Goal: Transaction & Acquisition: Purchase product/service

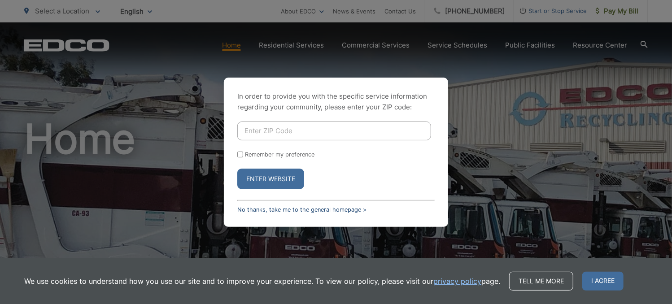
click at [287, 211] on link "No thanks, take me to the general homepage >" at bounding box center [301, 209] width 129 height 7
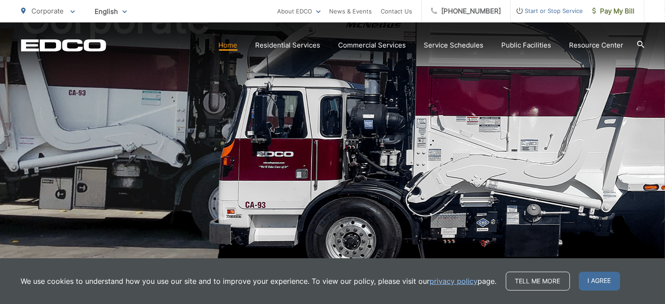
scroll to position [135, 0]
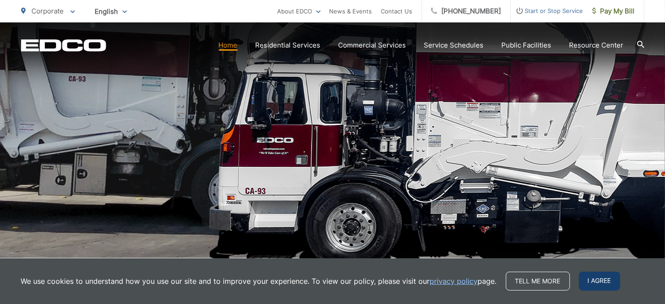
click at [599, 276] on span "I agree" at bounding box center [599, 281] width 41 height 19
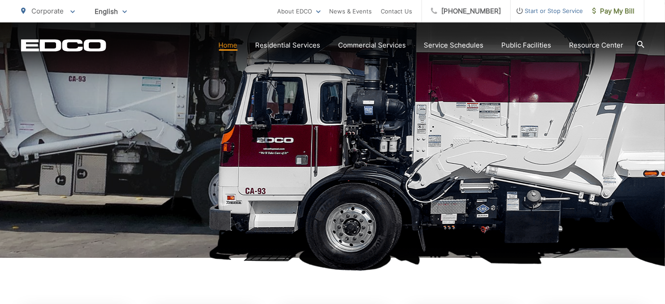
scroll to position [0, 0]
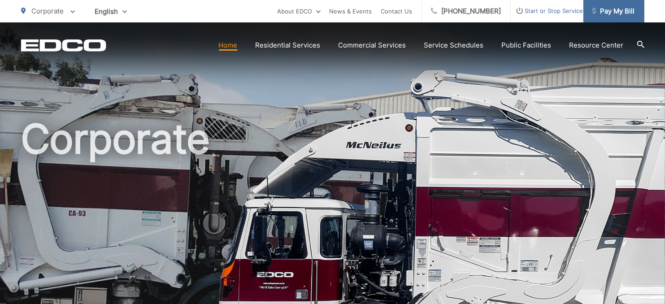
click at [612, 17] on link "Pay My Bill" at bounding box center [614, 11] width 61 height 22
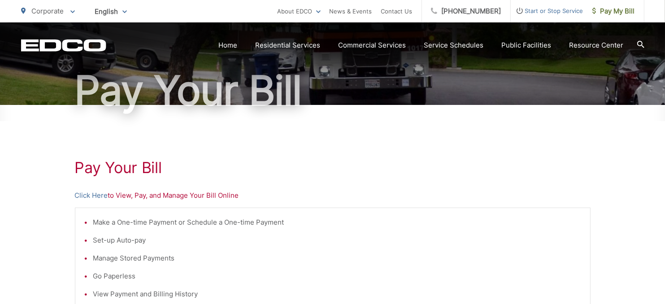
scroll to position [179, 0]
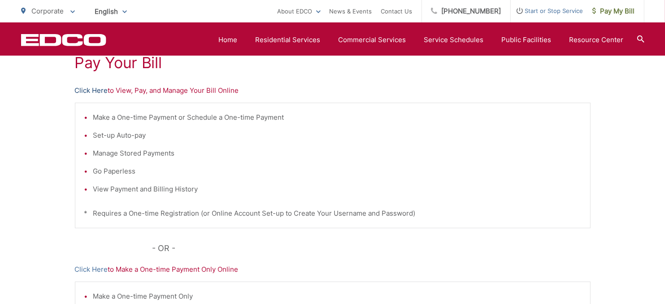
click at [92, 89] on link "Click Here" at bounding box center [91, 90] width 33 height 11
